Goal: Transaction & Acquisition: Subscribe to service/newsletter

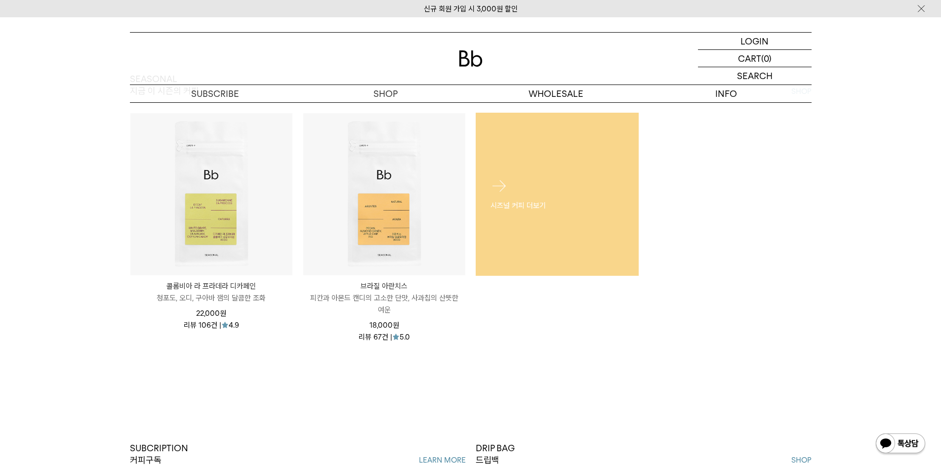
click at [509, 247] on link "시즈널 커피 더보기" at bounding box center [557, 194] width 163 height 163
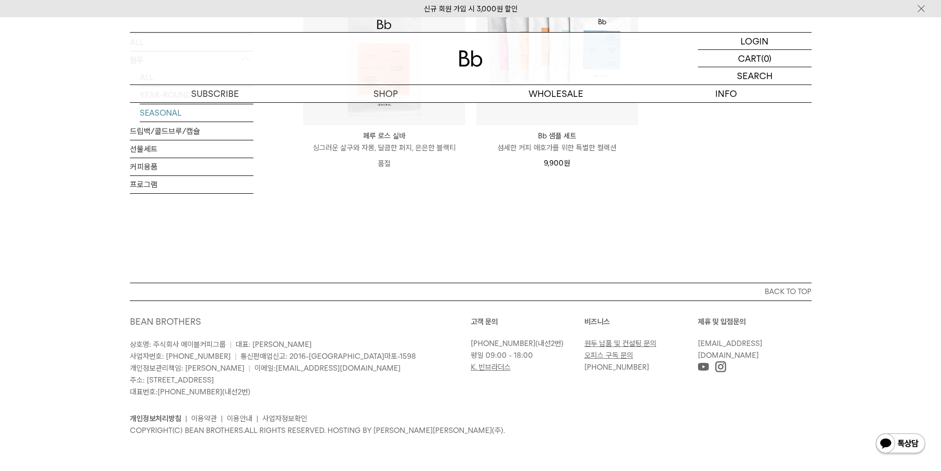
scroll to position [217, 0]
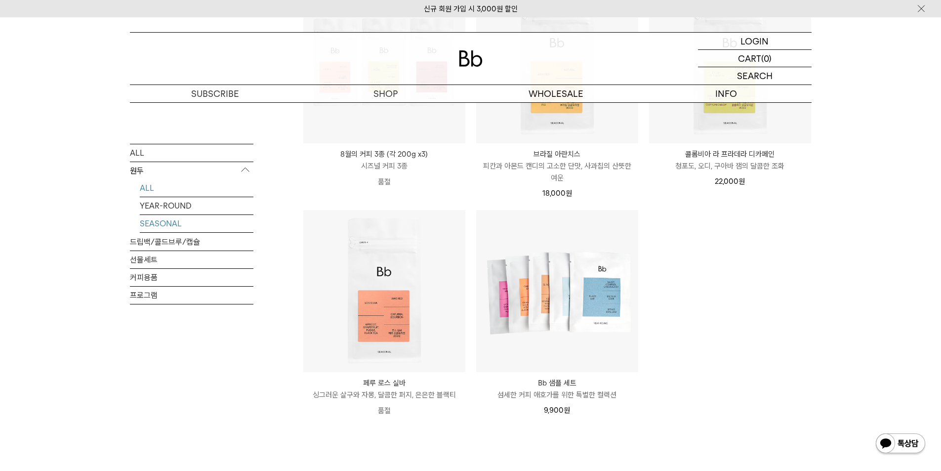
click at [150, 189] on link "ALL" at bounding box center [197, 187] width 114 height 17
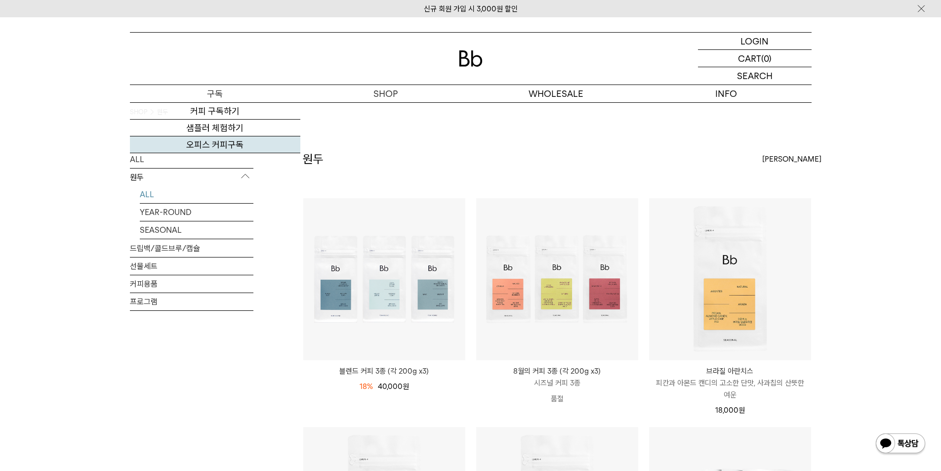
click at [221, 149] on link "오피스 커피구독" at bounding box center [215, 144] width 170 height 17
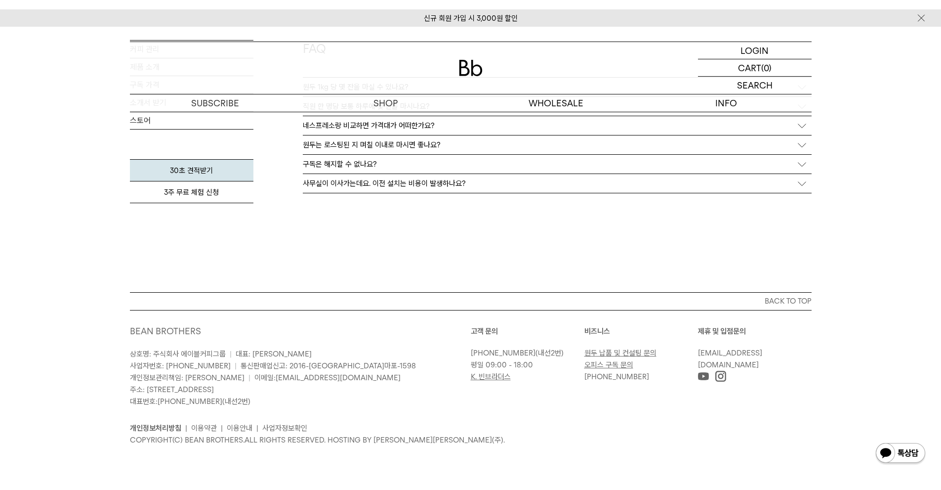
scroll to position [1870, 0]
